Goal: Information Seeking & Learning: Learn about a topic

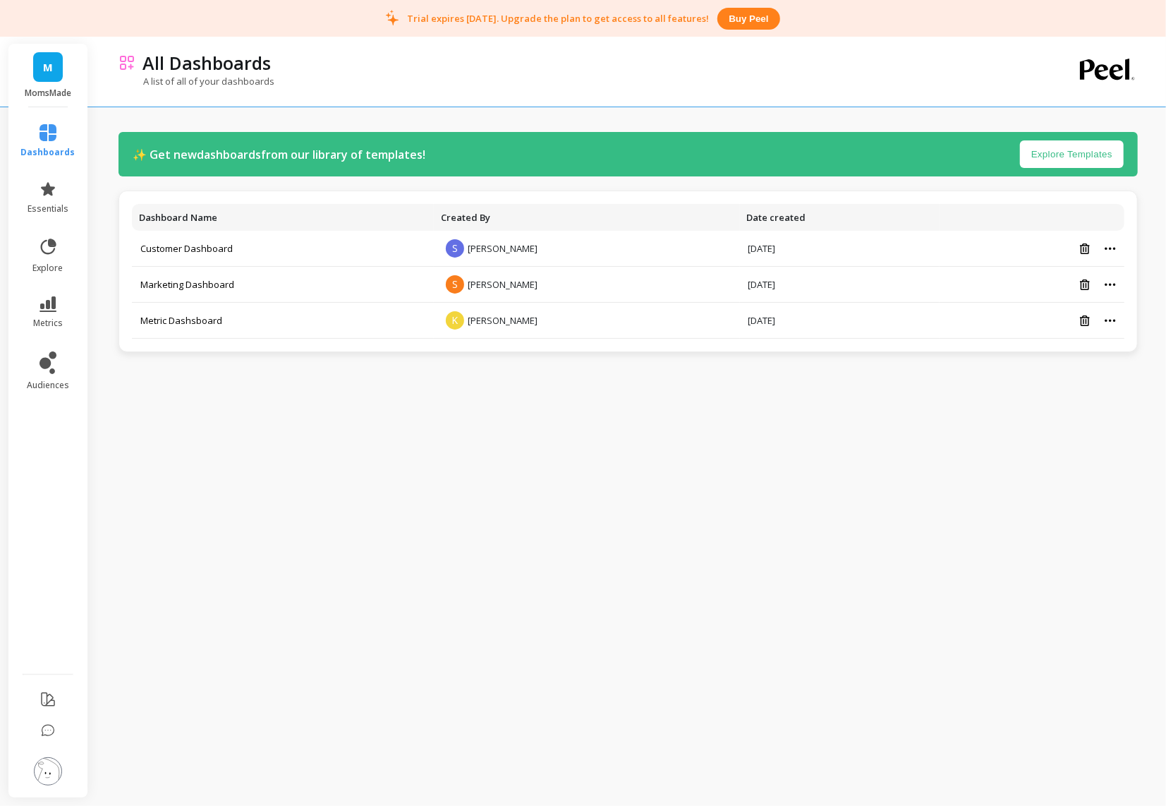
click at [42, 79] on link "M" at bounding box center [48, 67] width 30 height 30
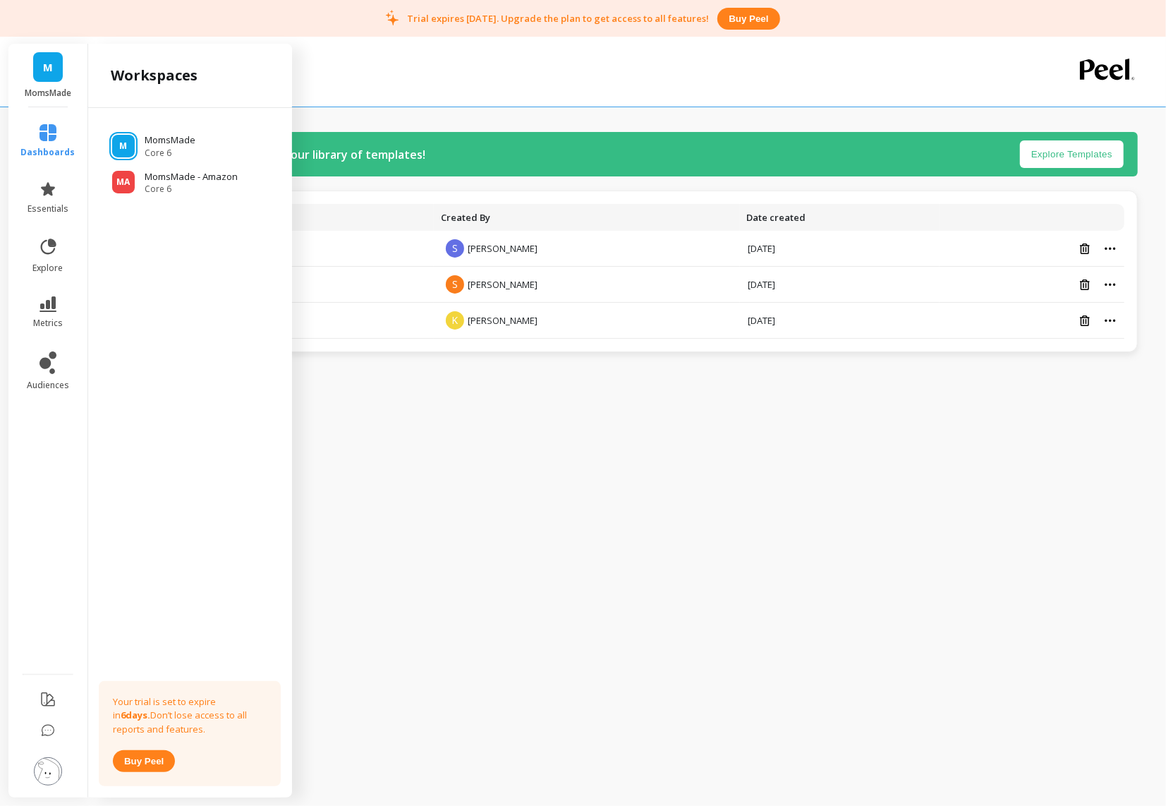
click at [149, 164] on ul "M MomsMade Core 6 MA MomsMade - Amazon Core 6" at bounding box center [189, 158] width 181 height 73
click at [149, 174] on p "MomsMade - Amazon" at bounding box center [193, 177] width 97 height 14
click at [168, 174] on p "MomsMade - Amazon" at bounding box center [193, 177] width 97 height 14
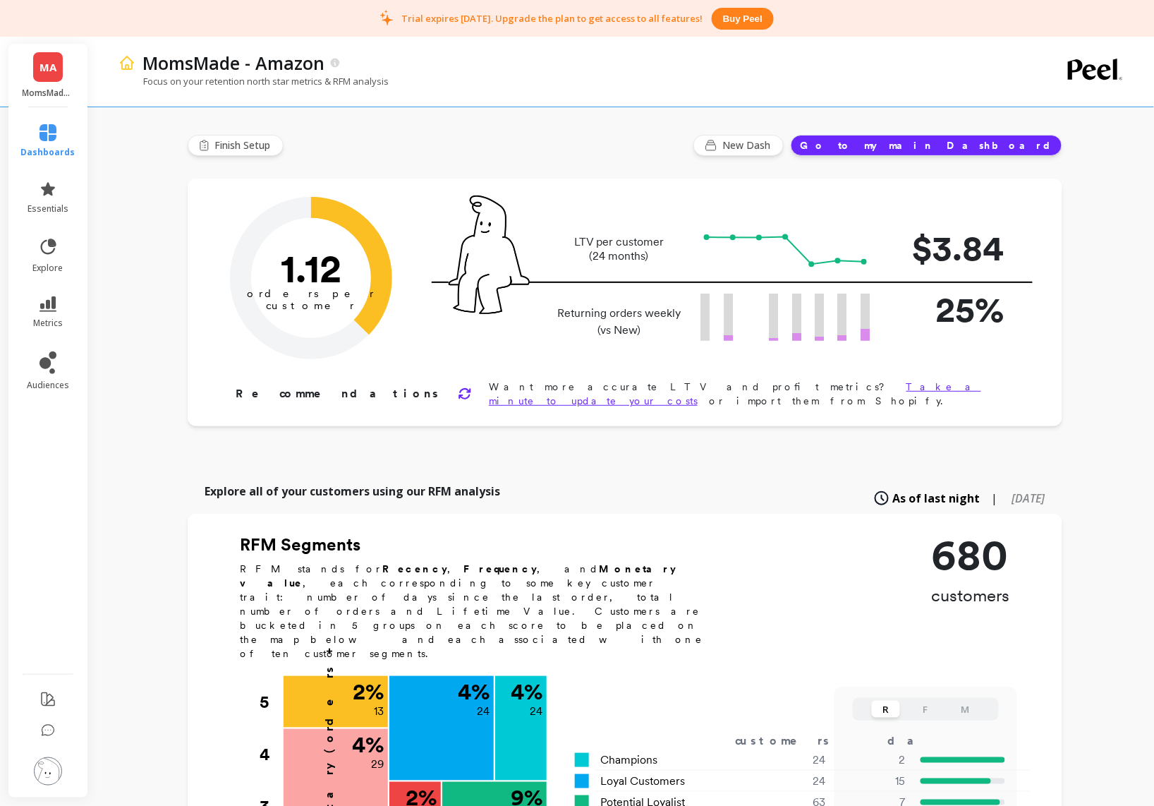
click at [985, 149] on button "Go to my main Dashboard" at bounding box center [927, 145] width 272 height 21
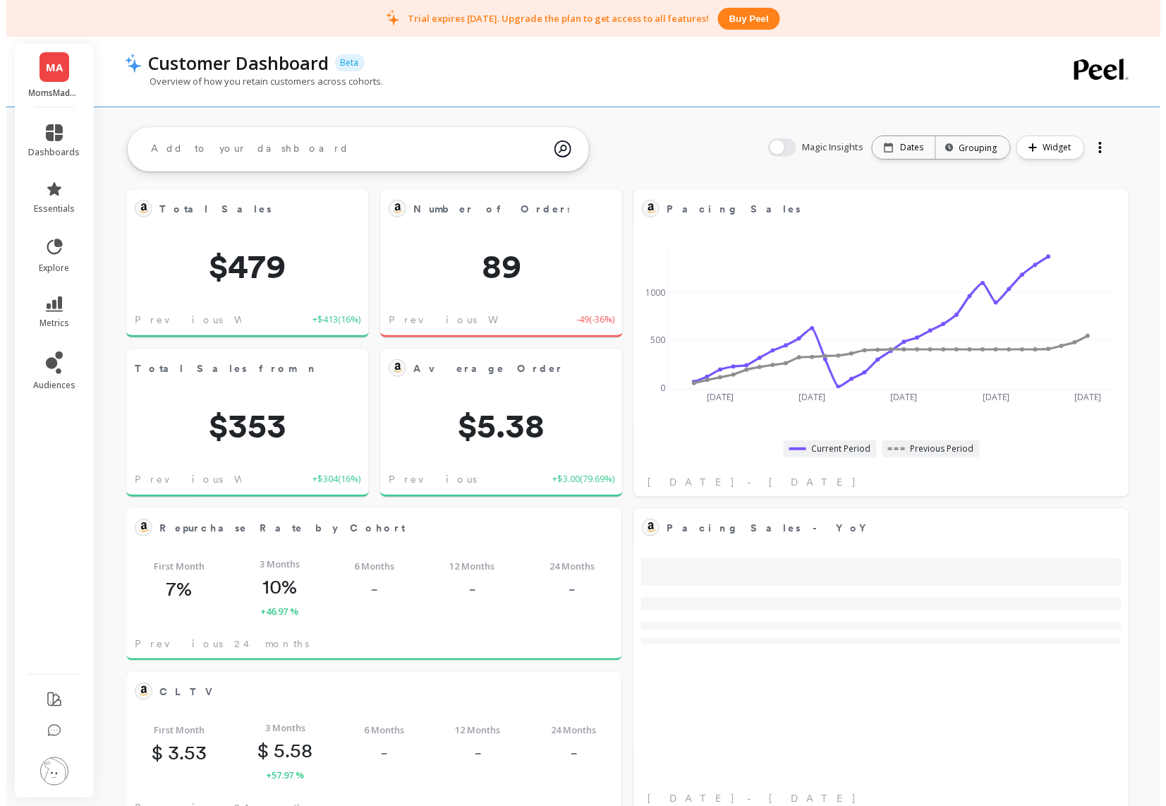
scroll to position [376, 443]
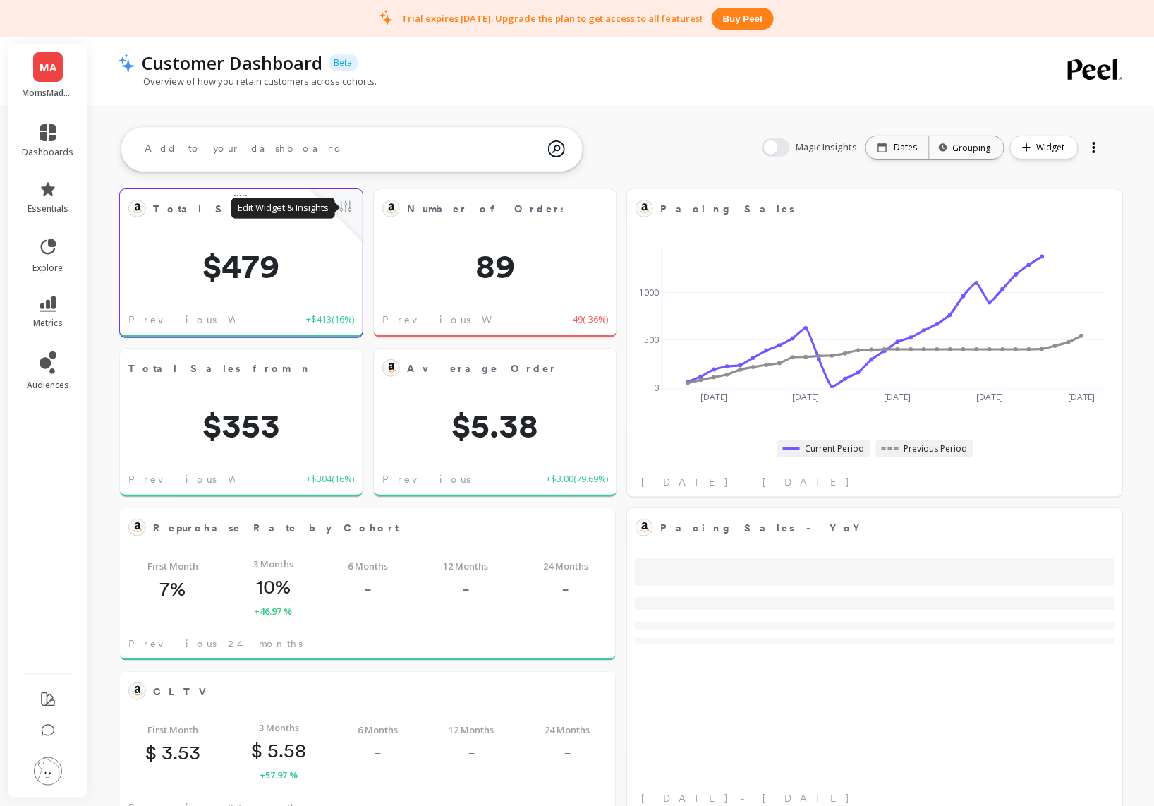
click at [345, 208] on button at bounding box center [345, 208] width 17 height 20
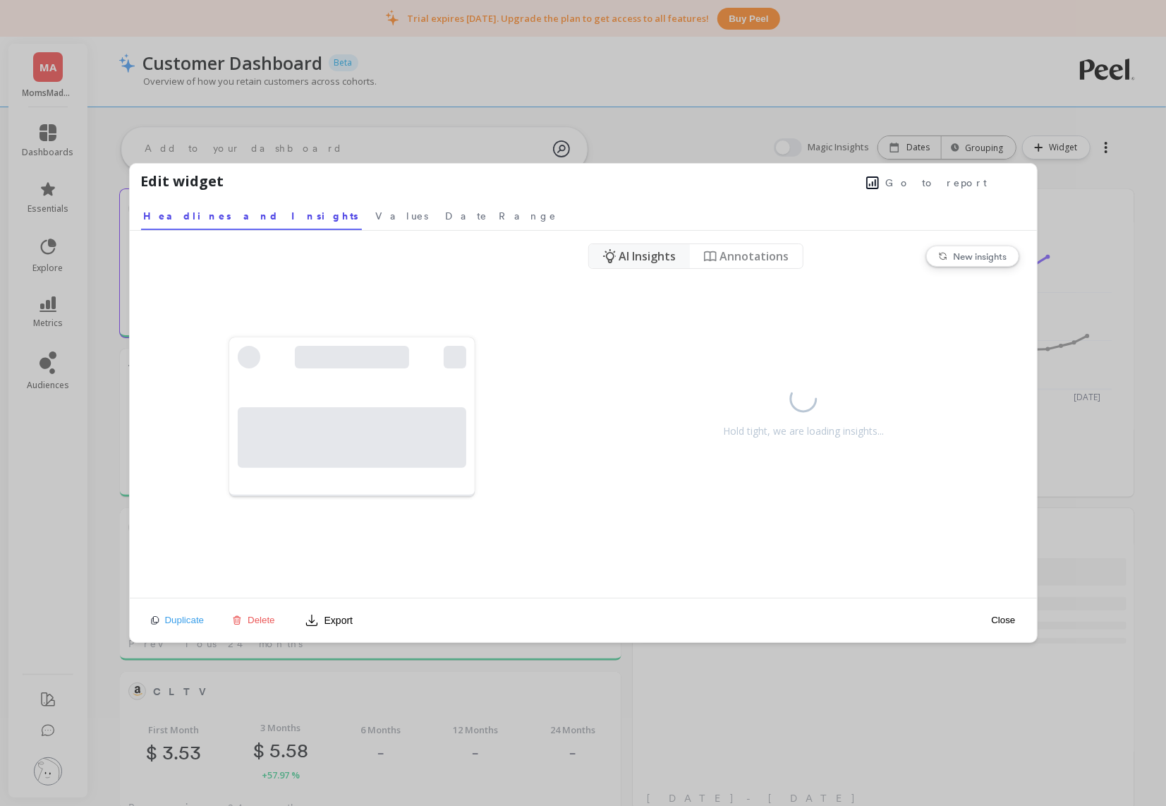
scroll to position [376, 449]
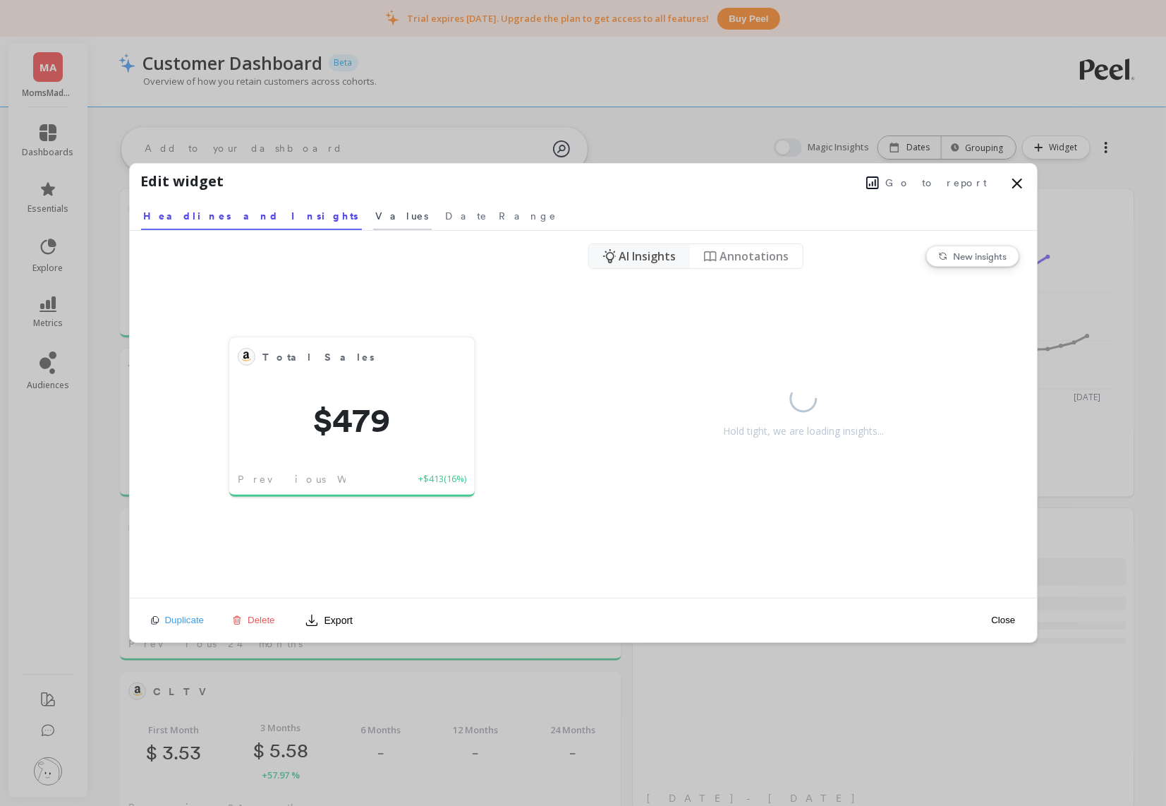
click at [373, 224] on link "Values" at bounding box center [402, 214] width 59 height 32
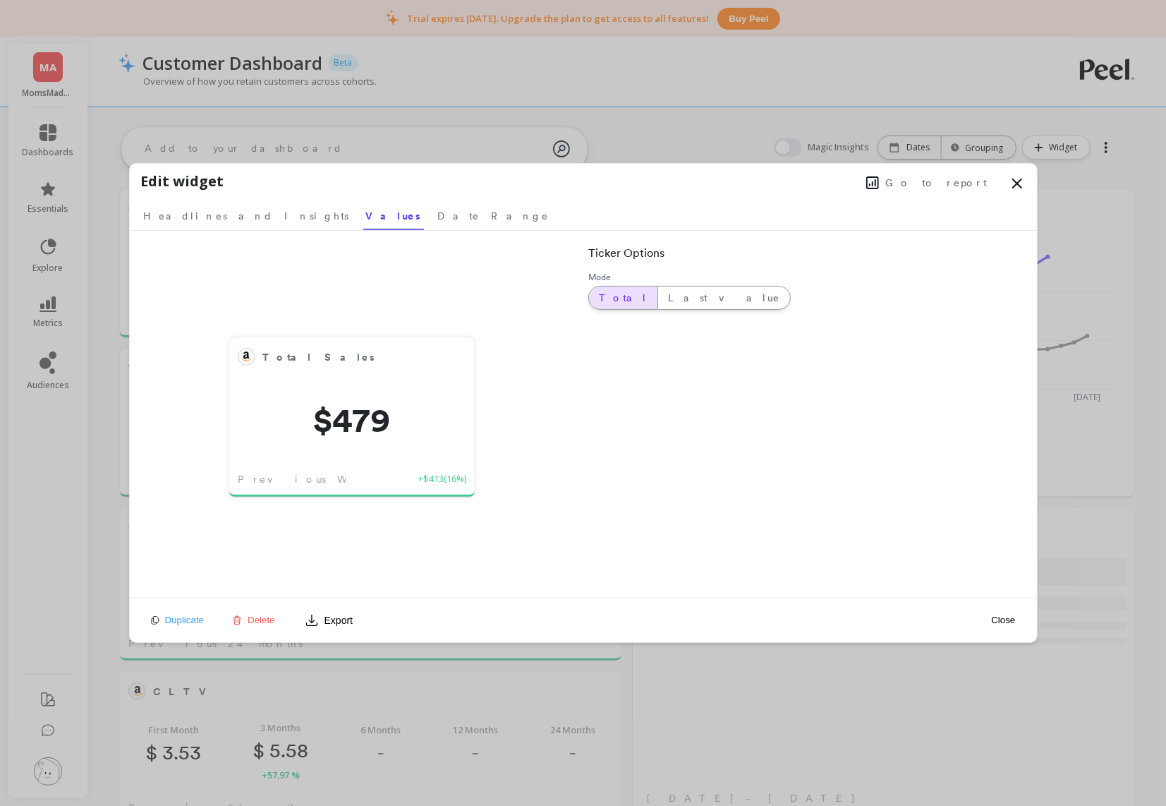
click at [608, 301] on span "Total" at bounding box center [623, 298] width 49 height 14
click at [435, 208] on link "Date Range" at bounding box center [493, 214] width 117 height 32
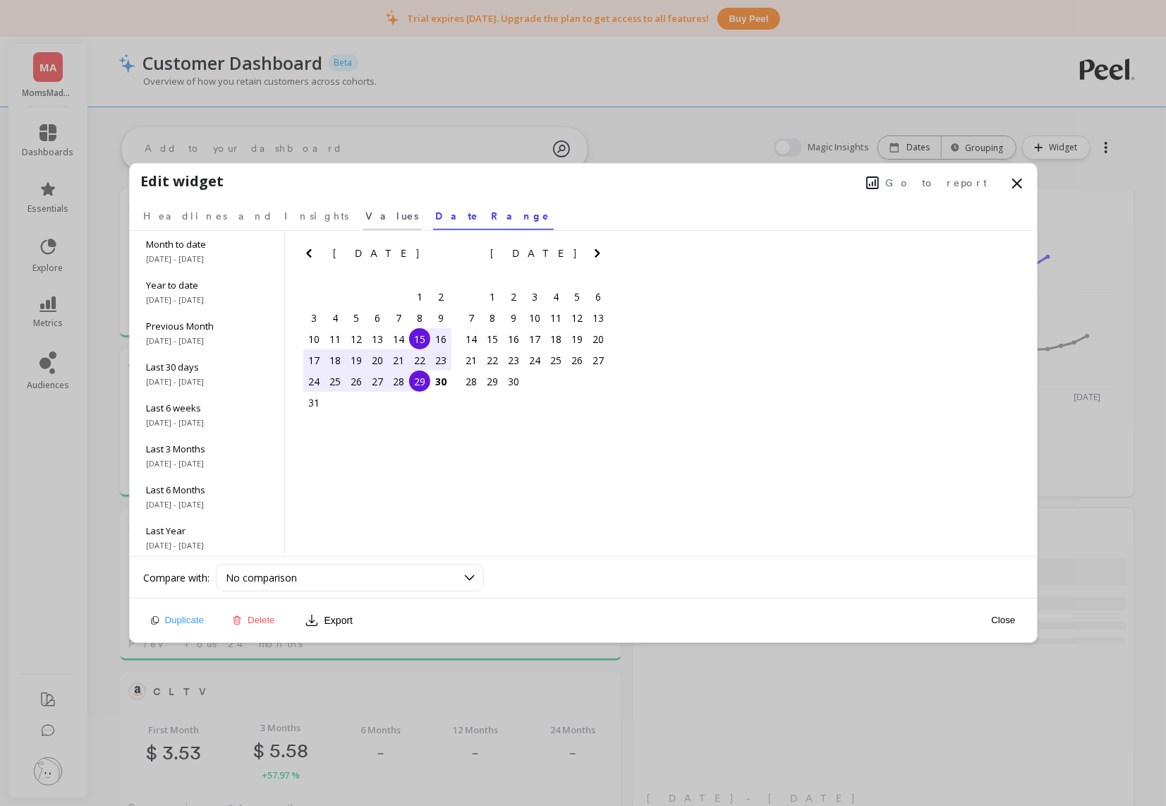
click at [366, 220] on span "Values" at bounding box center [392, 216] width 53 height 14
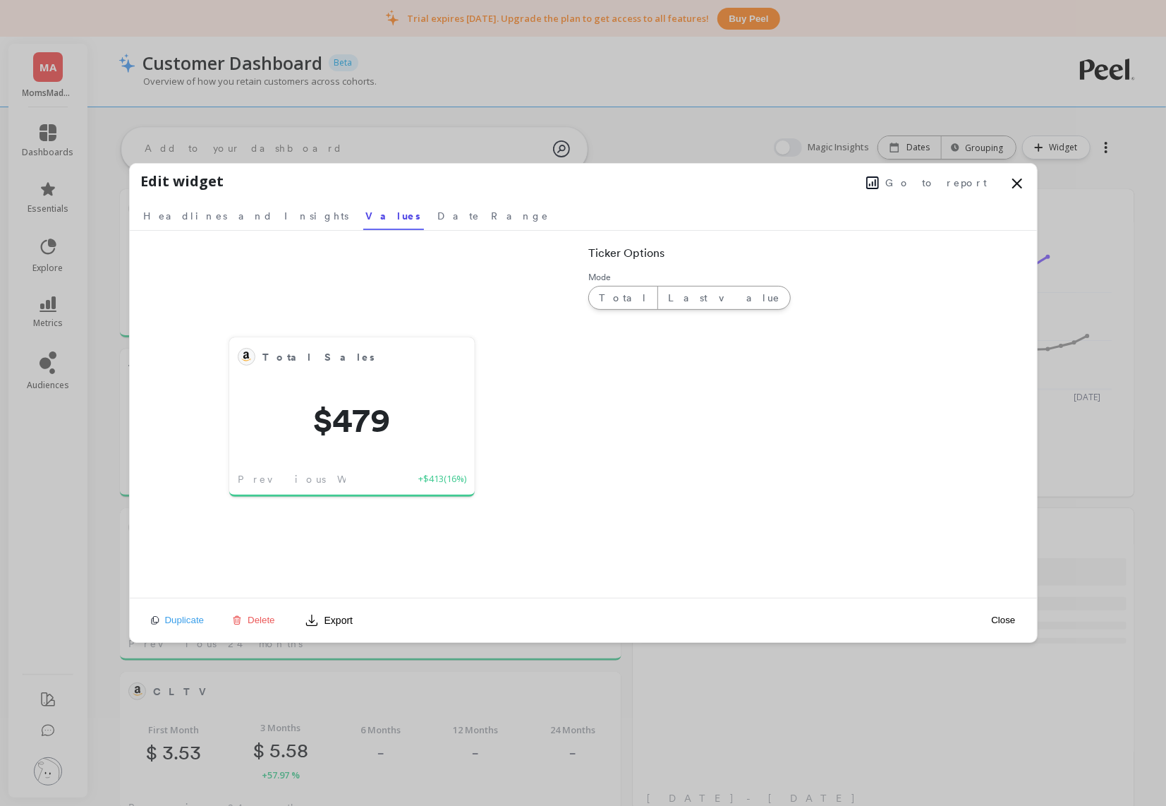
click at [955, 188] on span "Go to report" at bounding box center [937, 183] width 102 height 14
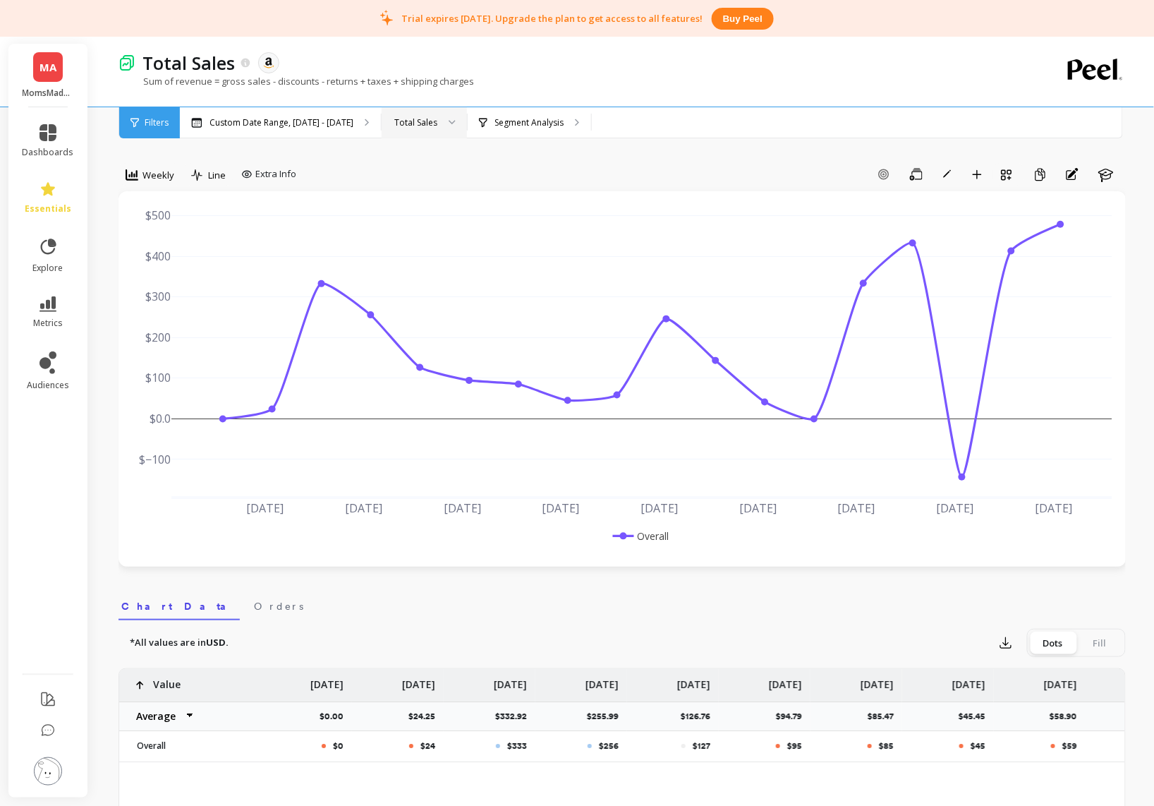
click at [415, 121] on div "Total Sales" at bounding box center [415, 122] width 43 height 13
click at [416, 123] on div "Total Sales" at bounding box center [415, 122] width 43 height 13
click at [150, 176] on span "Weekly" at bounding box center [158, 175] width 32 height 13
click at [155, 286] on div "Monthly" at bounding box center [170, 287] width 80 height 13
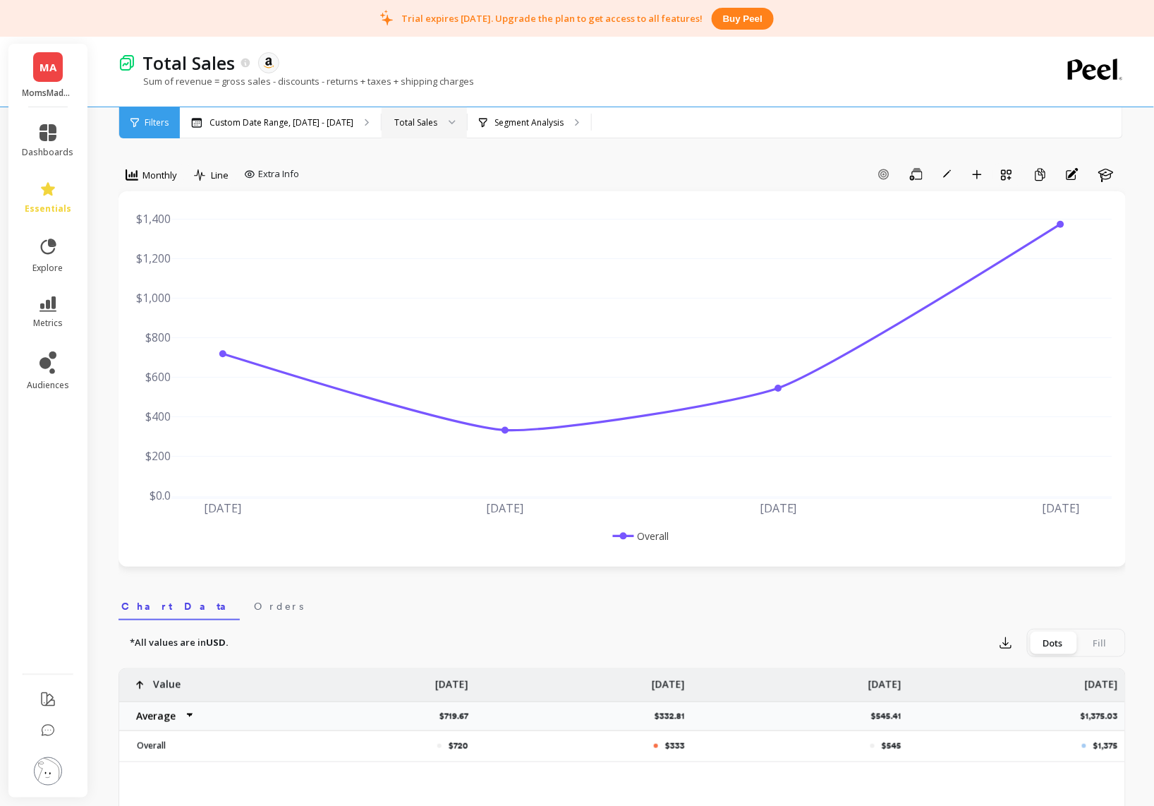
click at [171, 650] on div "*All values are in USD. Export Dots Fill" at bounding box center [622, 642] width 1007 height 28
click at [261, 178] on span "Extra Info" at bounding box center [278, 174] width 41 height 14
click at [252, 176] on icon at bounding box center [249, 174] width 11 height 11
